Goal: Find specific page/section: Find specific page/section

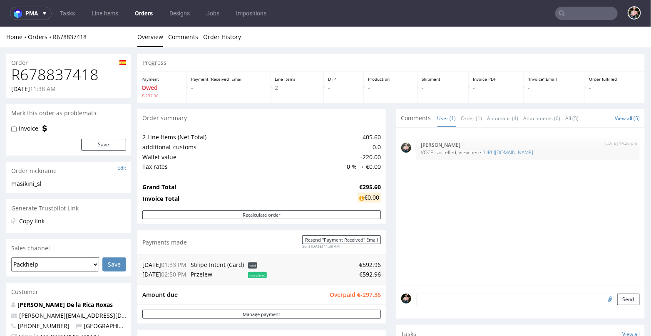
scroll to position [89, 0]
